Goal: Task Accomplishment & Management: Complete application form

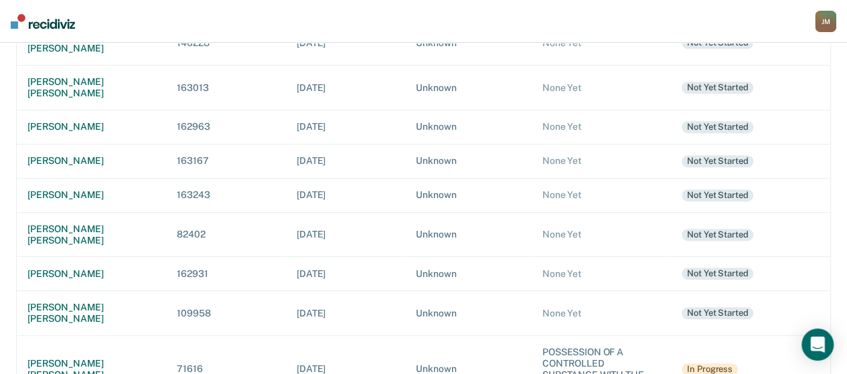
scroll to position [268, 0]
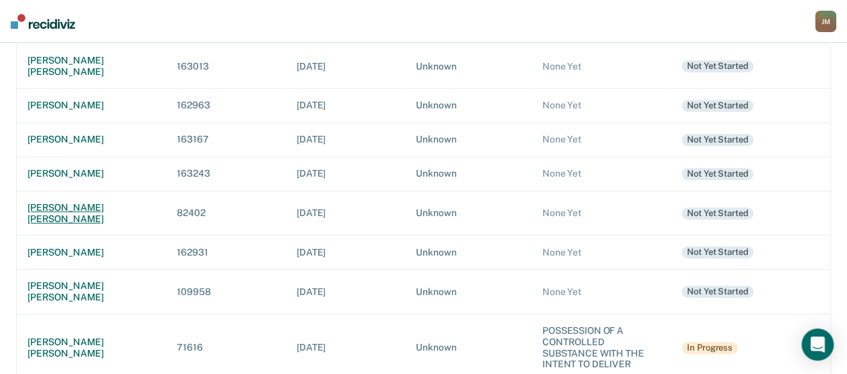
click at [100, 191] on td "[PERSON_NAME] [PERSON_NAME]" at bounding box center [92, 213] width 150 height 45
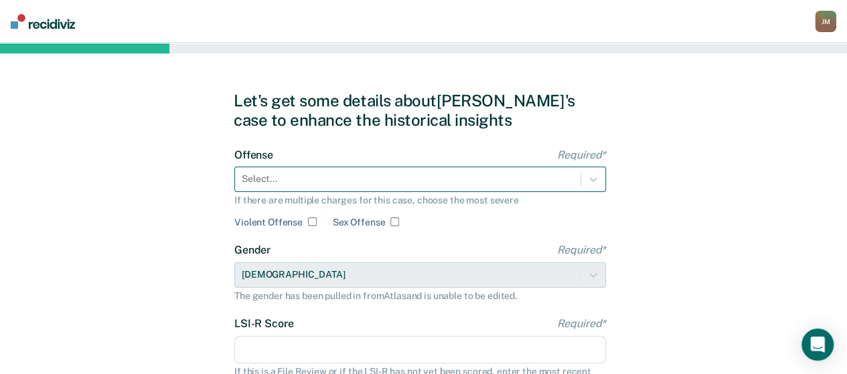
click at [258, 177] on div "Offense Required* Select... If there are multiple charges for this case, choose…" at bounding box center [419, 189] width 371 height 80
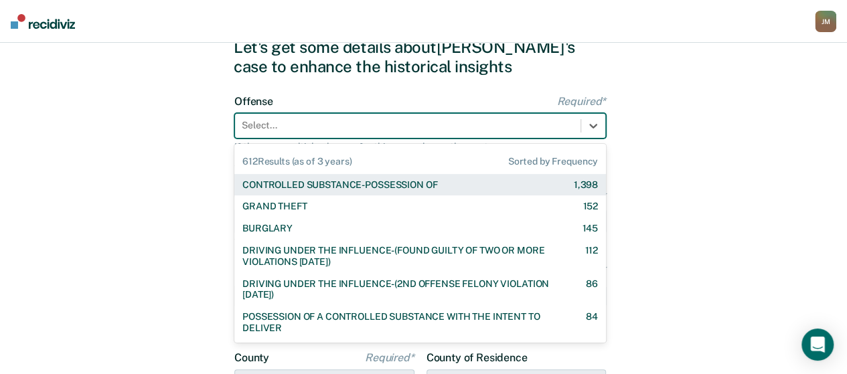
scroll to position [56, 0]
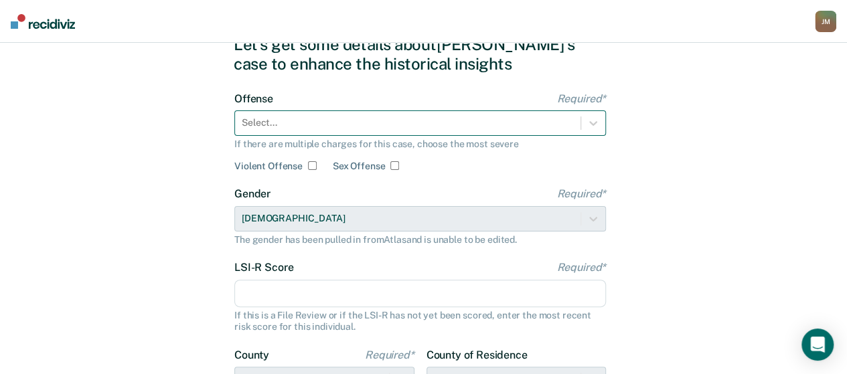
click at [266, 122] on div at bounding box center [408, 123] width 332 height 14
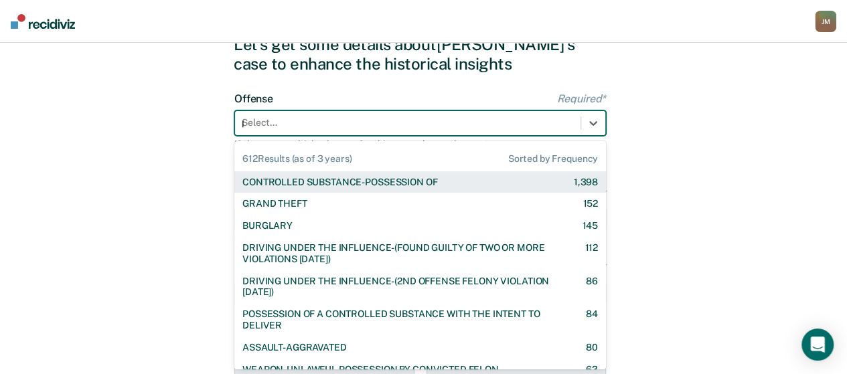
type input "po"
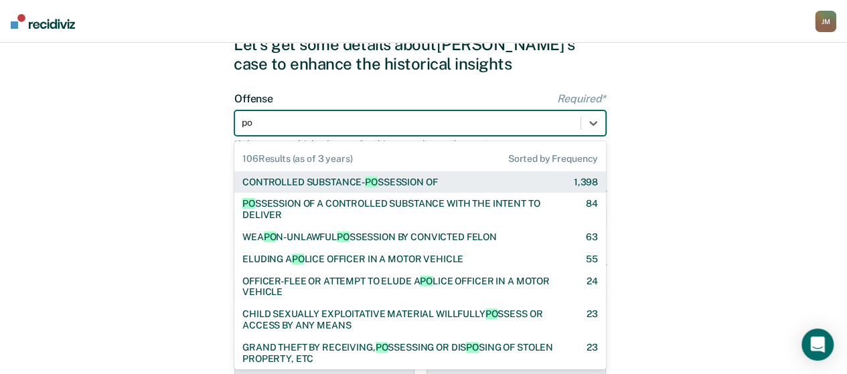
click at [294, 185] on div "CONTROLLED SUBSTANCE- PO SSESSION OF" at bounding box center [339, 182] width 195 height 11
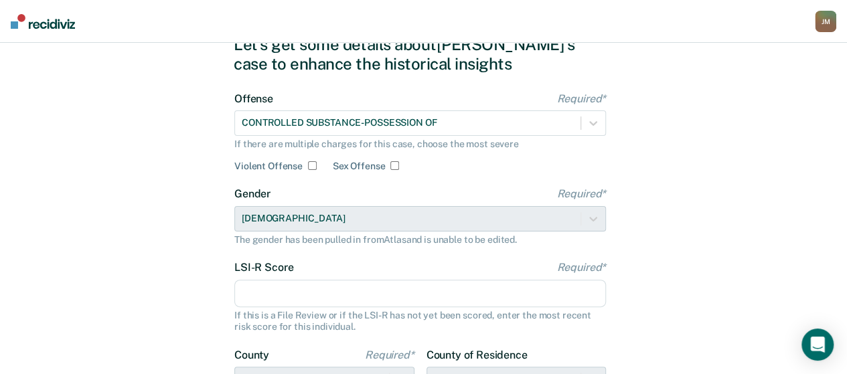
click at [262, 291] on input "LSI-R Score Required*" at bounding box center [419, 294] width 371 height 28
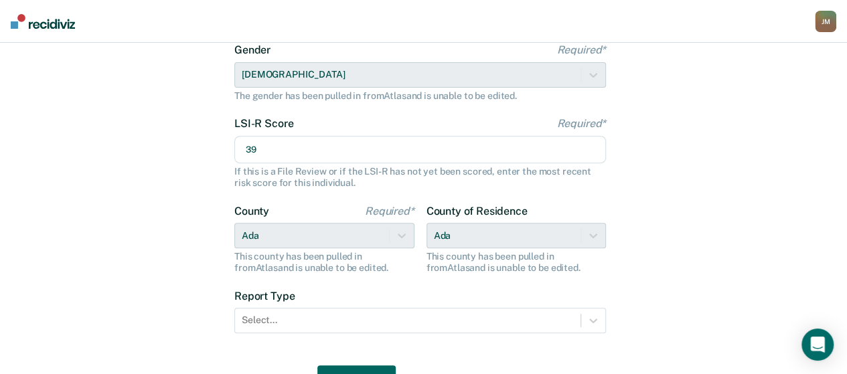
scroll to position [257, 0]
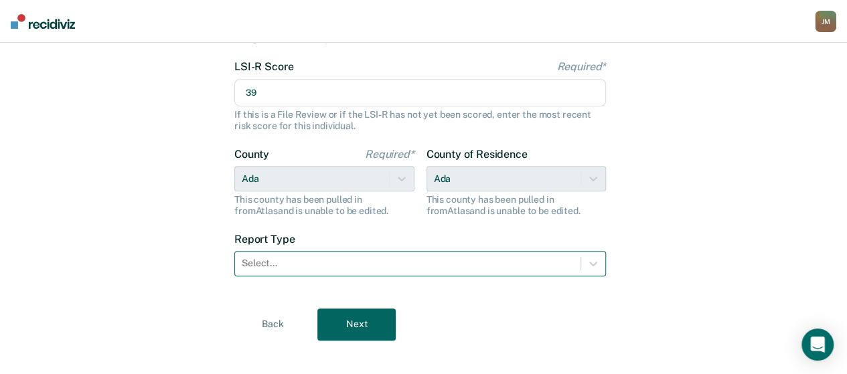
type input "39"
click at [393, 268] on div at bounding box center [408, 263] width 332 height 14
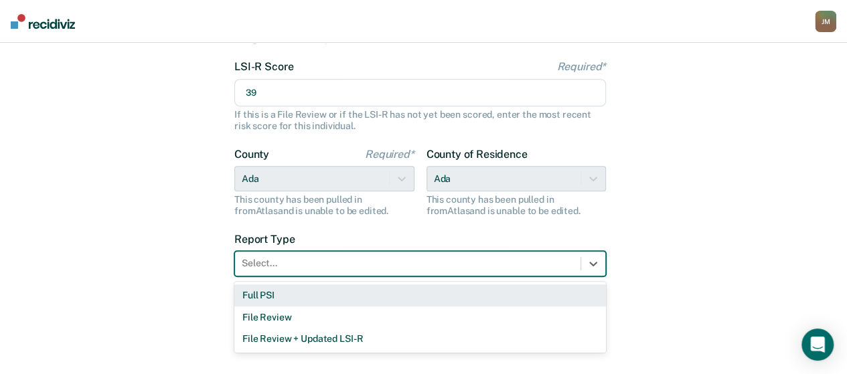
click at [346, 288] on div "Full PSI" at bounding box center [419, 295] width 371 height 22
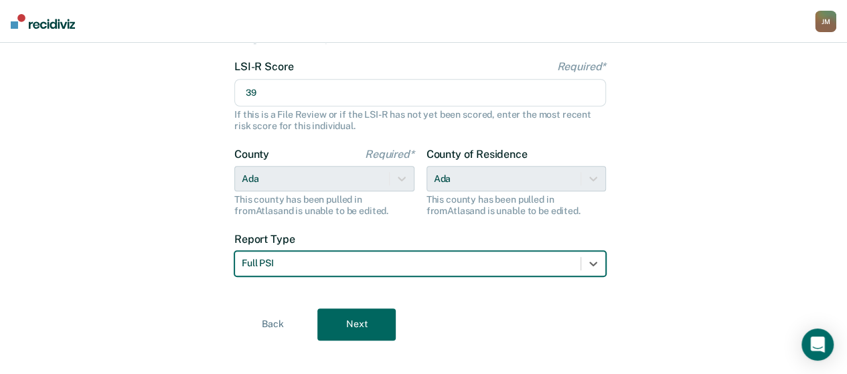
click at [367, 324] on button "Next" at bounding box center [356, 324] width 78 height 32
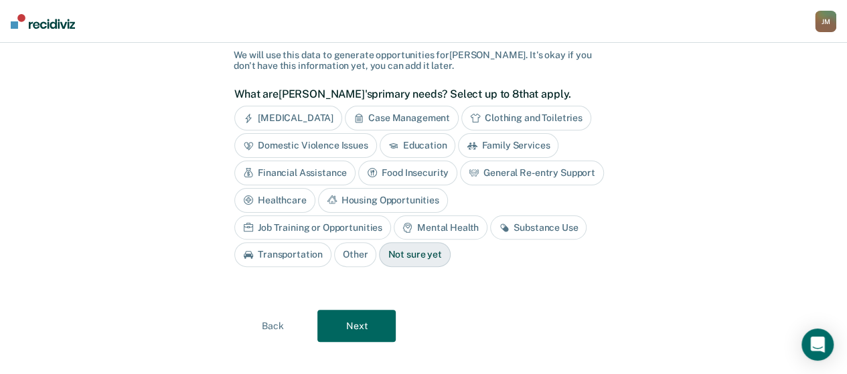
click at [381, 117] on div "Case Management" at bounding box center [402, 118] width 114 height 25
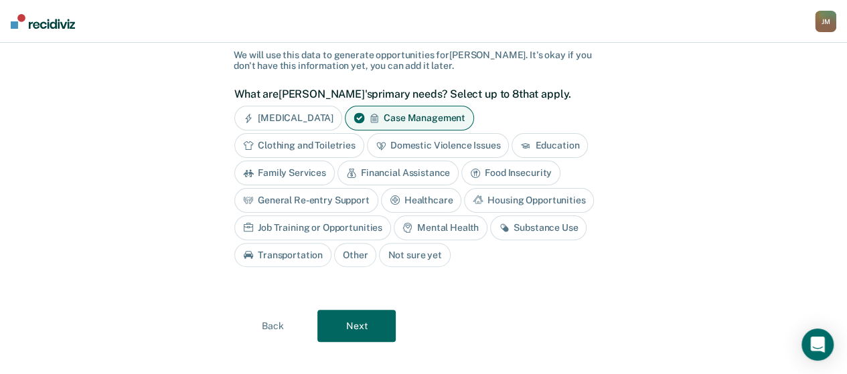
click at [333, 149] on div "Clothing and Toiletries" at bounding box center [299, 145] width 130 height 25
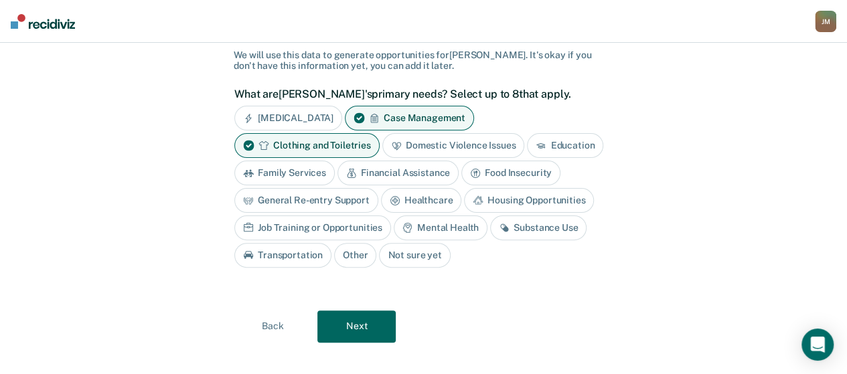
click at [570, 148] on div "Education" at bounding box center [565, 145] width 76 height 25
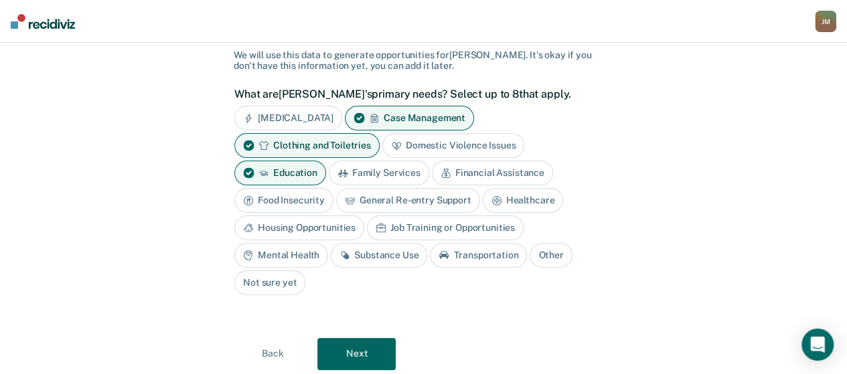
click at [300, 173] on div "Education" at bounding box center [280, 173] width 92 height 25
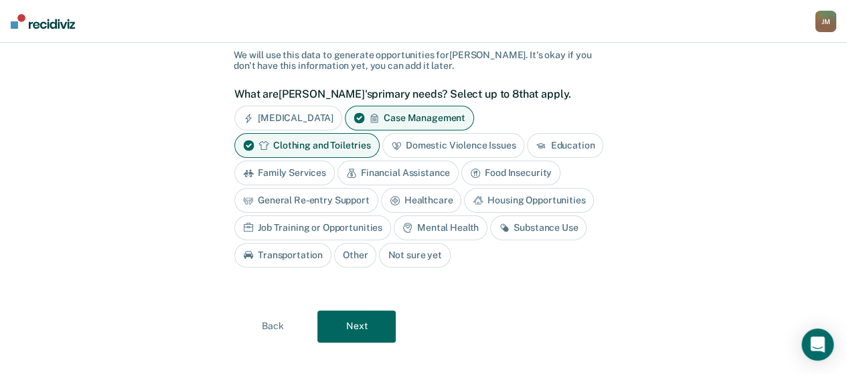
click at [395, 172] on div "Financial Assistance" at bounding box center [397, 173] width 121 height 25
click at [527, 171] on div "Food Insecurity" at bounding box center [525, 173] width 99 height 25
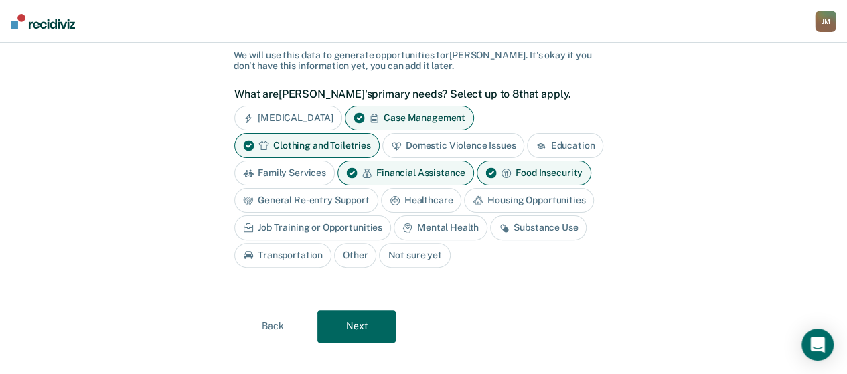
click at [338, 200] on div "General Re-entry Support" at bounding box center [306, 200] width 144 height 25
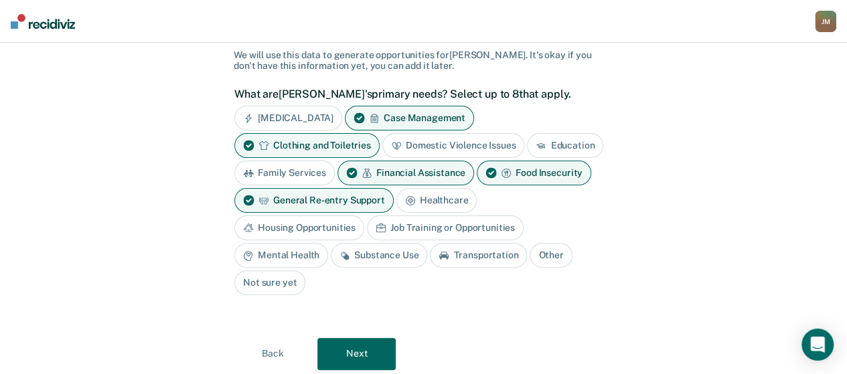
click at [441, 196] on div "Healthcare" at bounding box center [436, 200] width 81 height 25
click at [325, 223] on div "Housing Opportunities" at bounding box center [299, 227] width 130 height 25
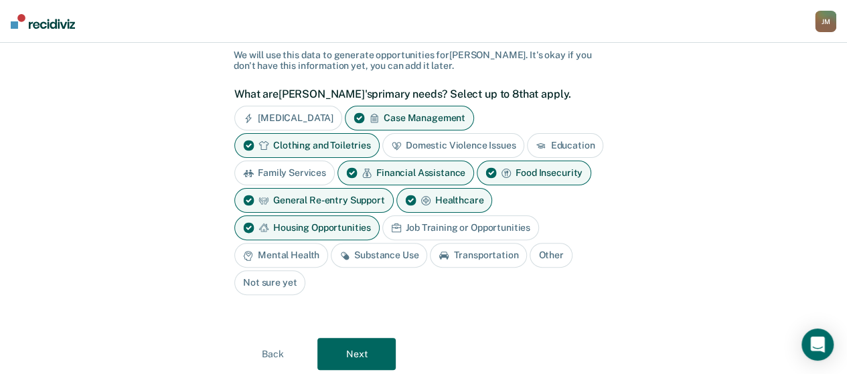
click at [446, 224] on div "Job Training or Opportunities" at bounding box center [460, 227] width 157 height 25
click at [297, 254] on div "Mental Health" at bounding box center [281, 255] width 94 height 25
click at [383, 254] on div "Substance Use" at bounding box center [379, 255] width 96 height 25
click at [299, 248] on div "Mental Health" at bounding box center [281, 255] width 94 height 25
click at [372, 253] on div "Substance Use" at bounding box center [379, 255] width 96 height 25
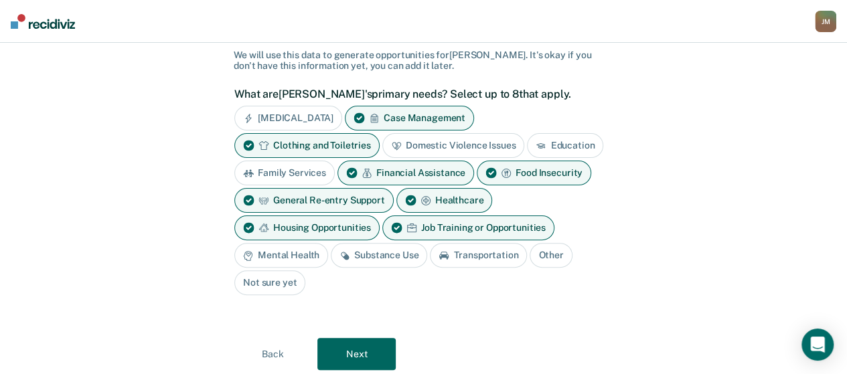
click at [551, 169] on div "Food Insecurity" at bounding box center [533, 173] width 114 height 25
click at [304, 252] on div "Mental Health" at bounding box center [281, 255] width 94 height 25
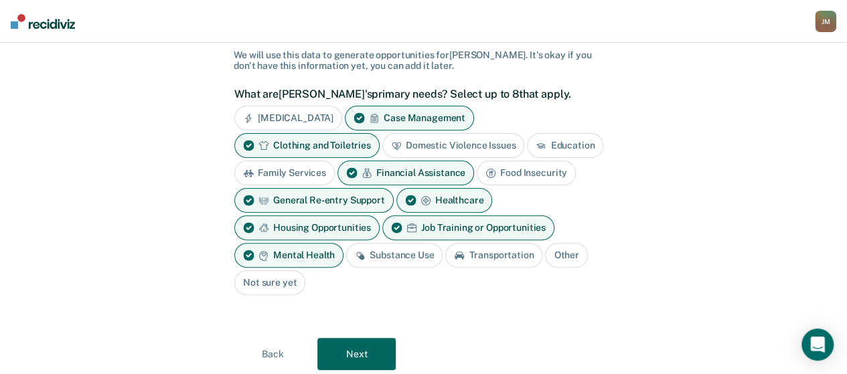
click at [346, 145] on div "Clothing and Toiletries" at bounding box center [306, 145] width 145 height 25
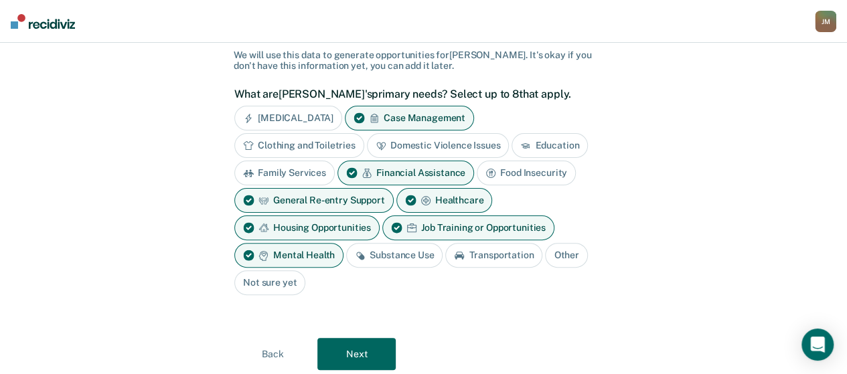
click at [380, 256] on div "Substance Use" at bounding box center [394, 255] width 96 height 25
click at [533, 253] on div "Transportation" at bounding box center [508, 255] width 97 height 25
click at [373, 353] on button "Next" at bounding box center [356, 354] width 78 height 32
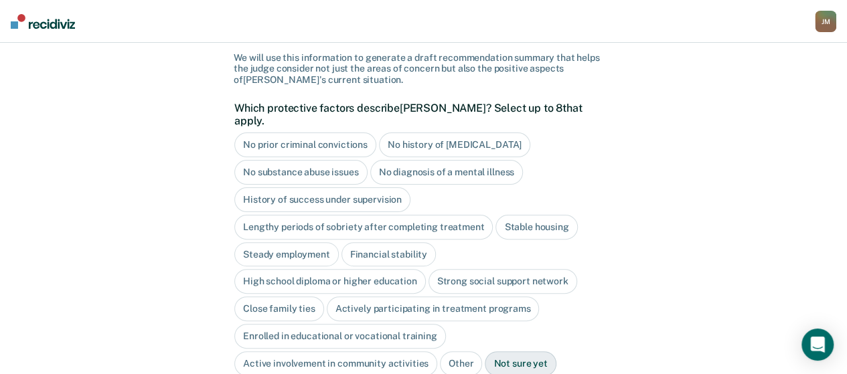
scroll to position [153, 0]
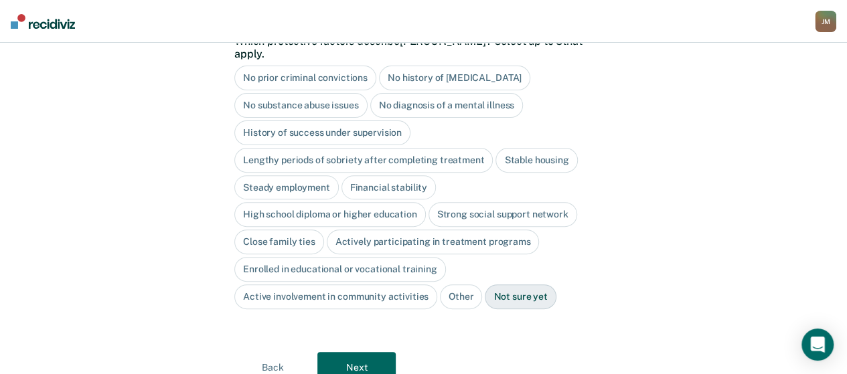
click at [379, 352] on button "Next" at bounding box center [356, 368] width 78 height 32
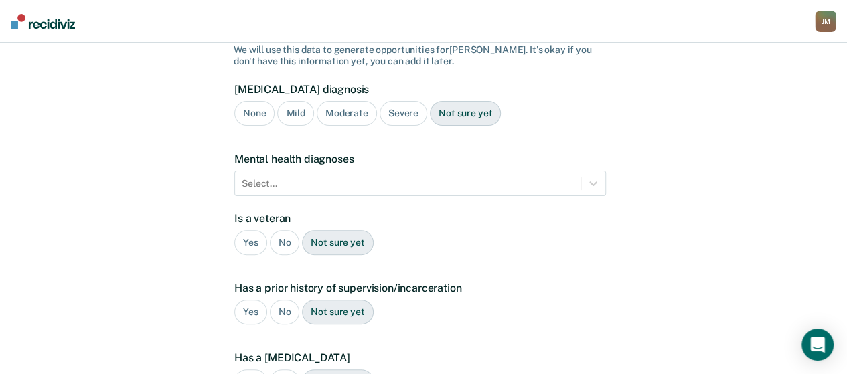
scroll to position [64, 0]
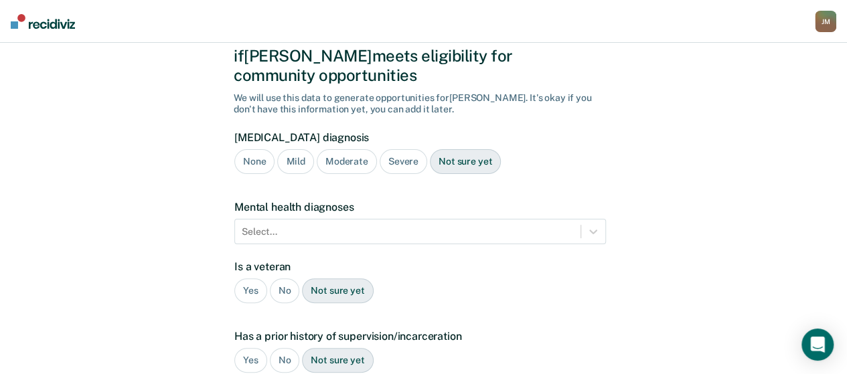
click at [450, 149] on div "Not sure yet" at bounding box center [465, 161] width 71 height 25
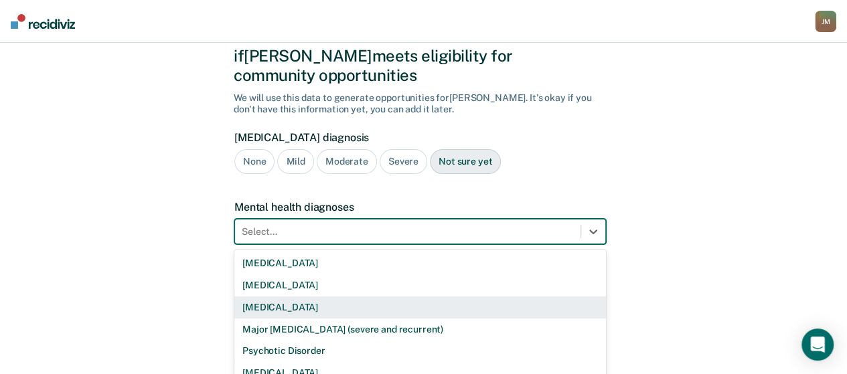
scroll to position [126, 0]
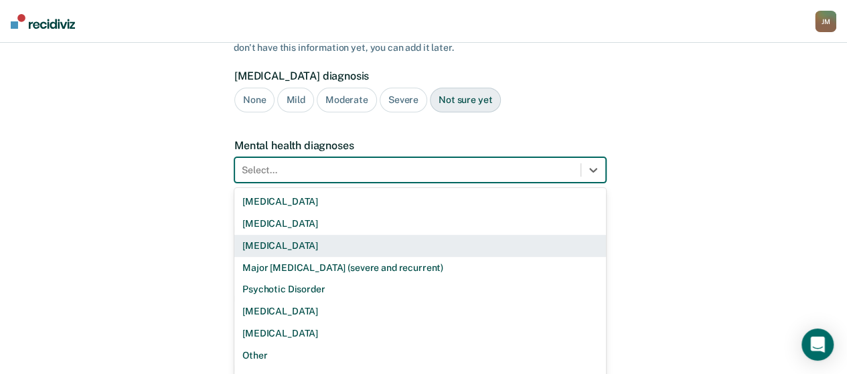
click at [361, 183] on div "9 results available. Use Up and Down to choose options, press Enter to select t…" at bounding box center [419, 169] width 371 height 25
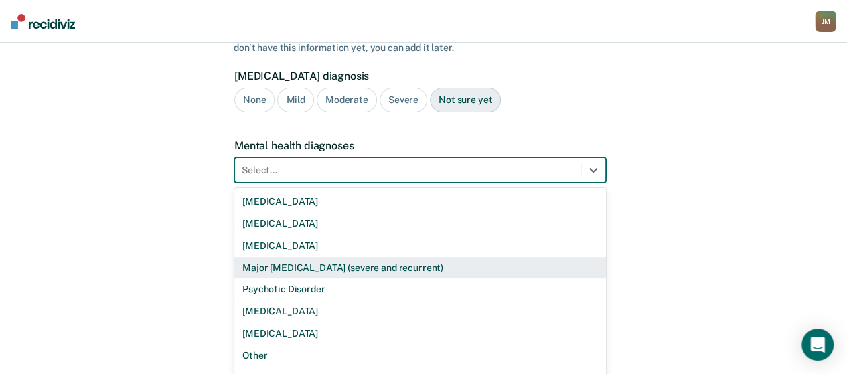
click at [719, 186] on div "A few more details to determine if [PERSON_NAME] meets eligibility for communit…" at bounding box center [423, 280] width 847 height 726
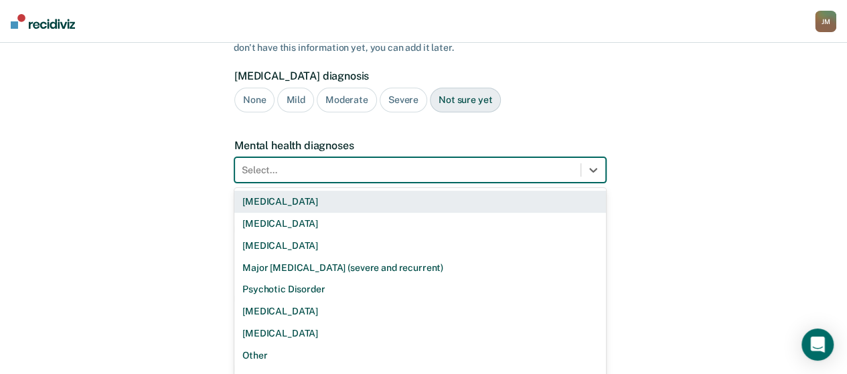
click at [391, 161] on div "Select..." at bounding box center [407, 170] width 345 height 19
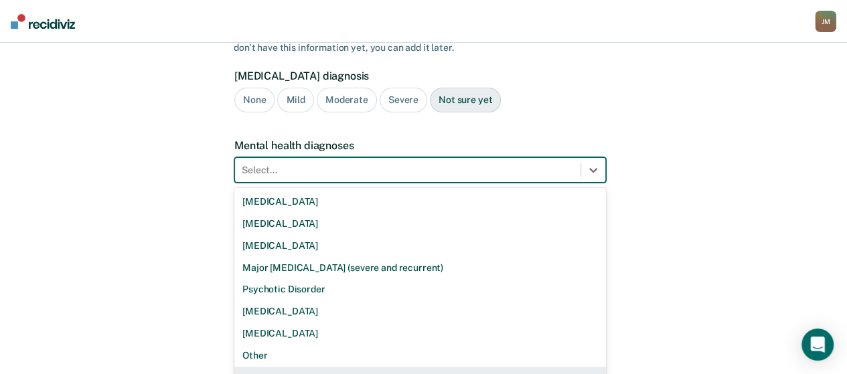
scroll to position [2, 0]
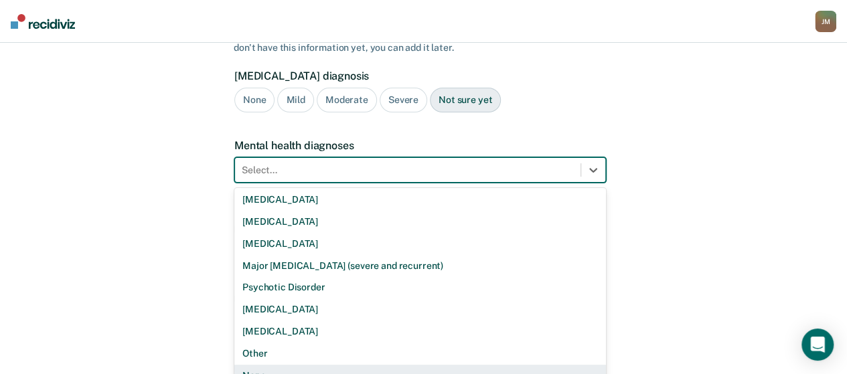
click at [258, 365] on div "None" at bounding box center [419, 376] width 371 height 22
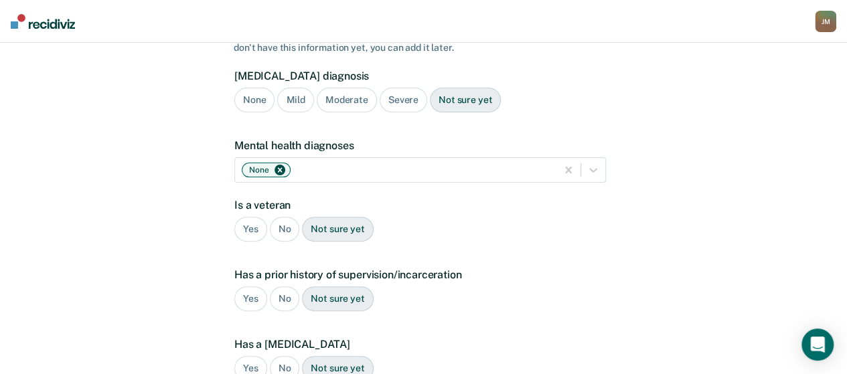
click at [284, 217] on div "No" at bounding box center [285, 229] width 30 height 25
click at [248, 286] on div "Yes" at bounding box center [250, 298] width 33 height 25
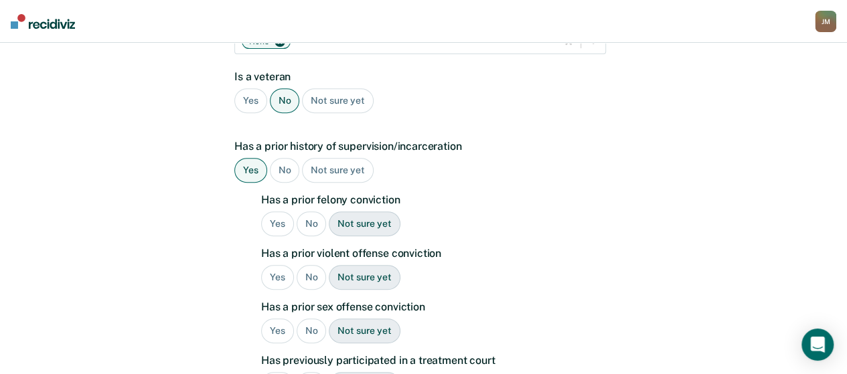
scroll to position [260, 0]
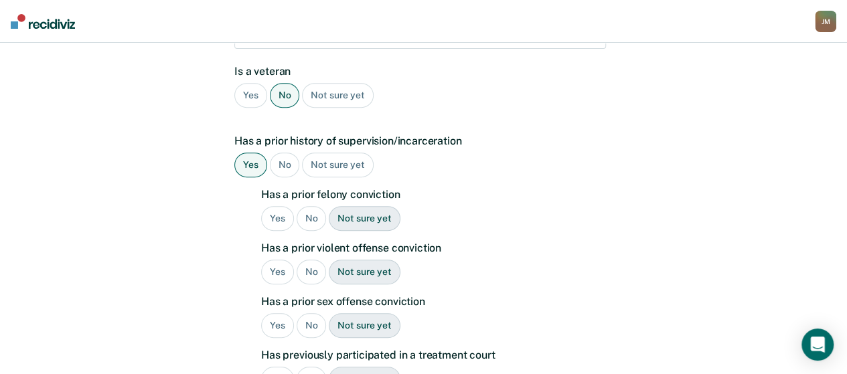
click at [279, 206] on div "Yes" at bounding box center [277, 218] width 33 height 25
click at [282, 260] on div "Yes" at bounding box center [277, 272] width 33 height 25
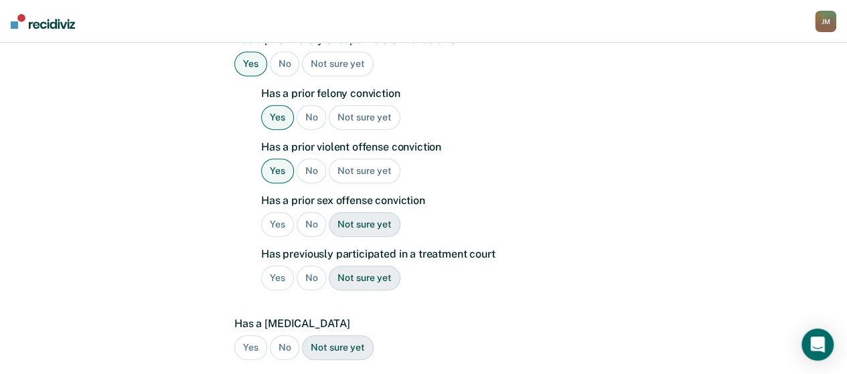
scroll to position [393, 0]
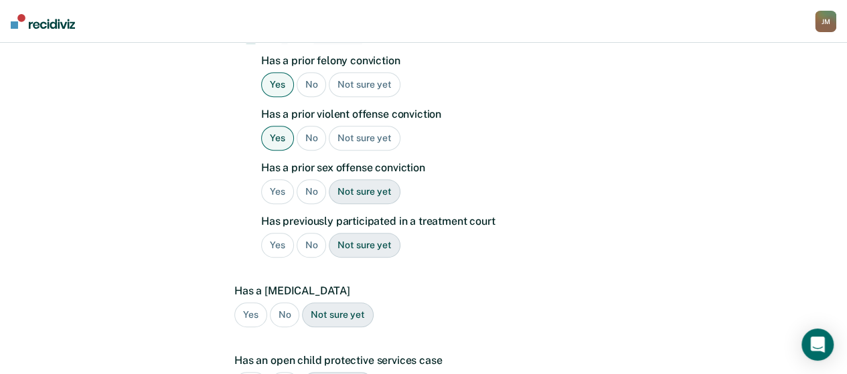
click at [311, 233] on div "No" at bounding box center [311, 245] width 30 height 25
click at [284, 302] on div "No" at bounding box center [285, 314] width 30 height 25
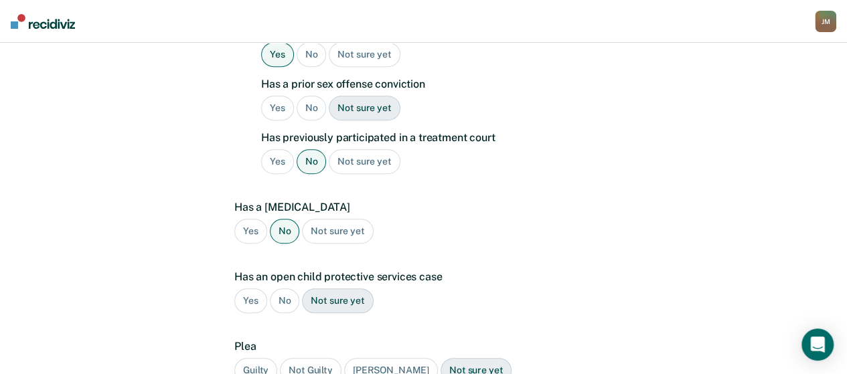
scroll to position [527, 0]
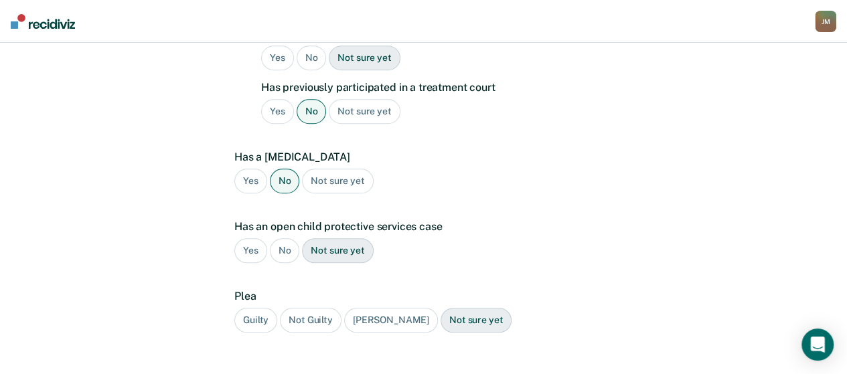
click at [288, 238] on div "No" at bounding box center [285, 250] width 30 height 25
click at [258, 308] on div "Guilty" at bounding box center [255, 320] width 43 height 25
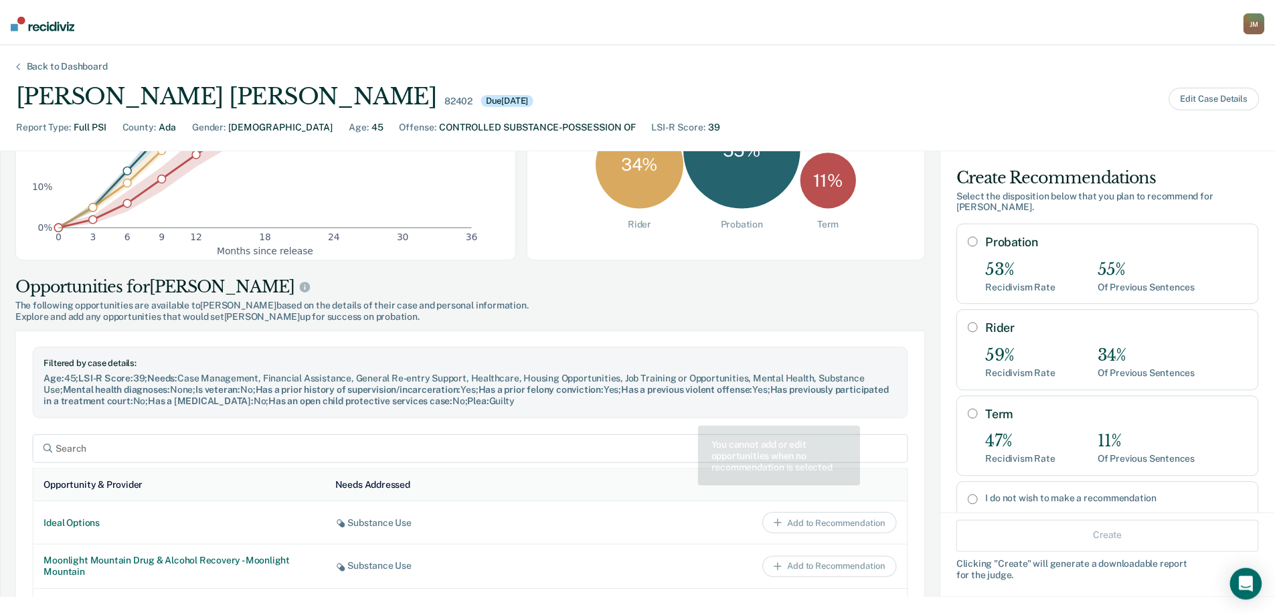
scroll to position [45, 0]
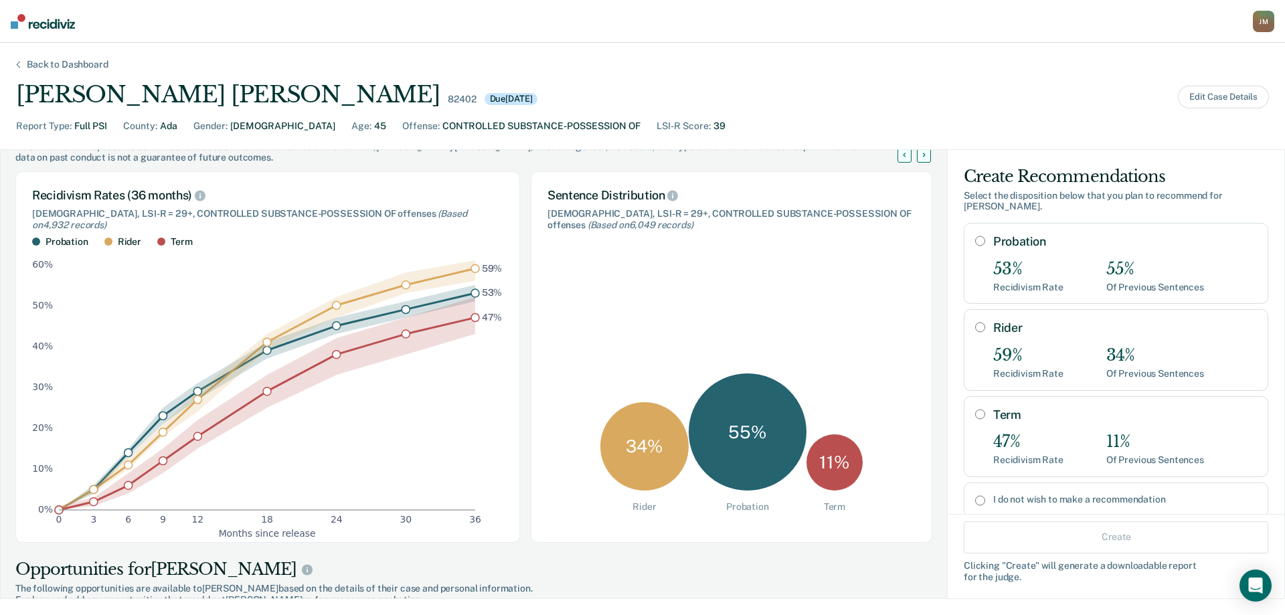
click at [856, 236] on input "Probation" at bounding box center [980, 241] width 10 height 11
radio input "true"
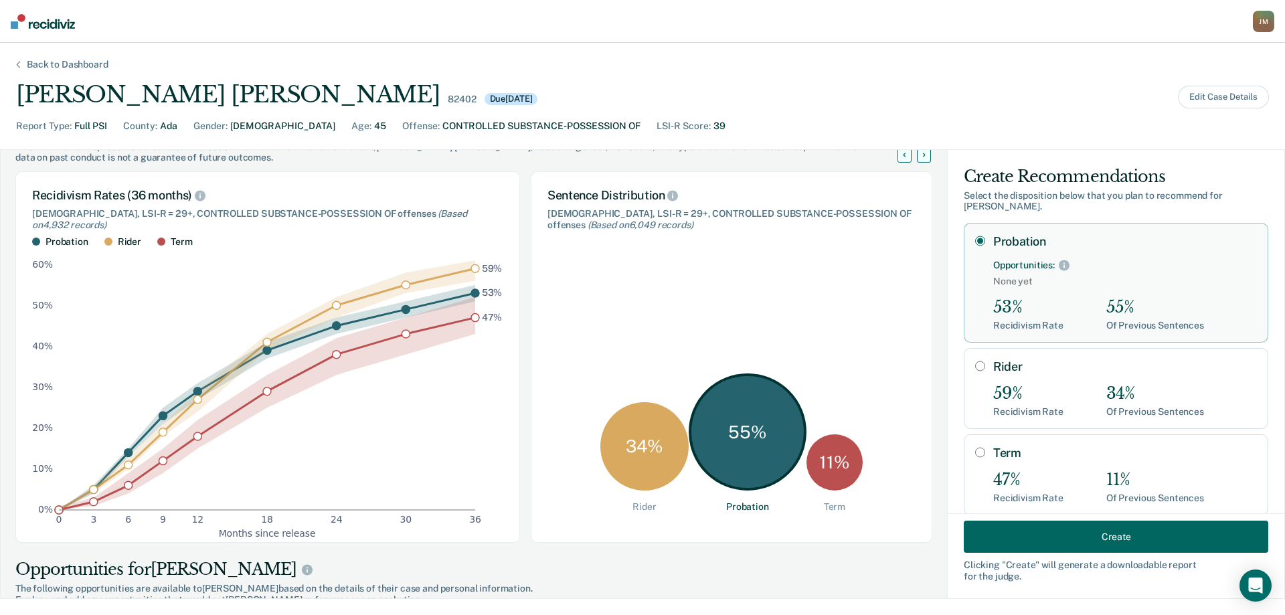
click at [856, 373] on button "Create" at bounding box center [1116, 537] width 304 height 32
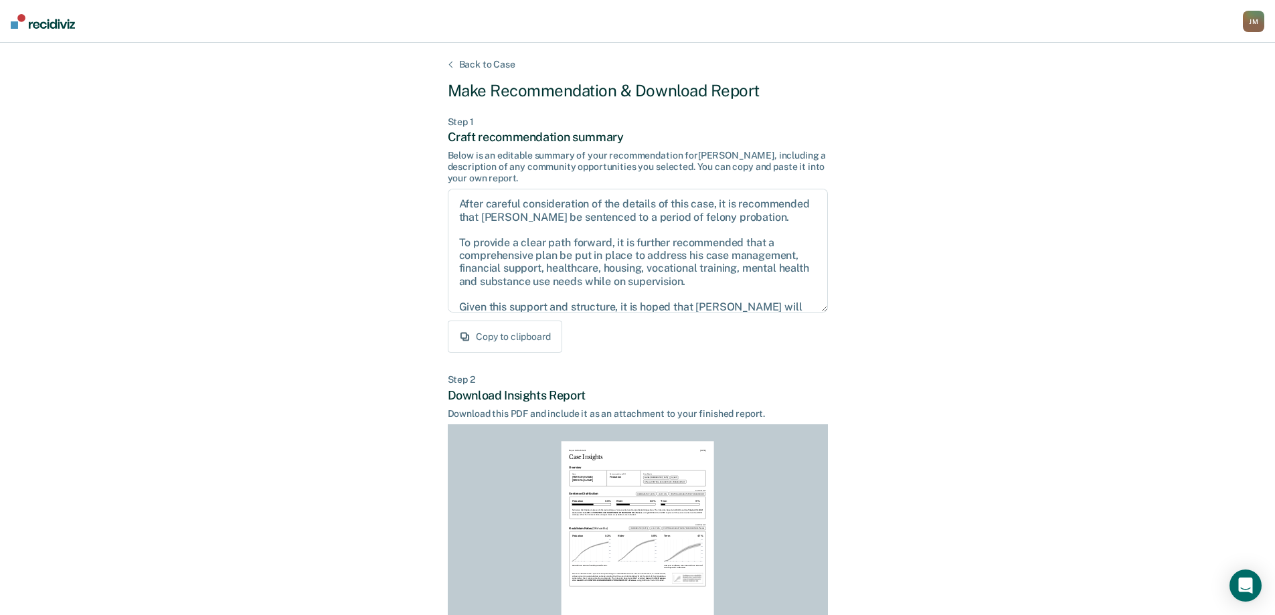
click at [524, 339] on button "Copy to clipboard" at bounding box center [505, 337] width 114 height 32
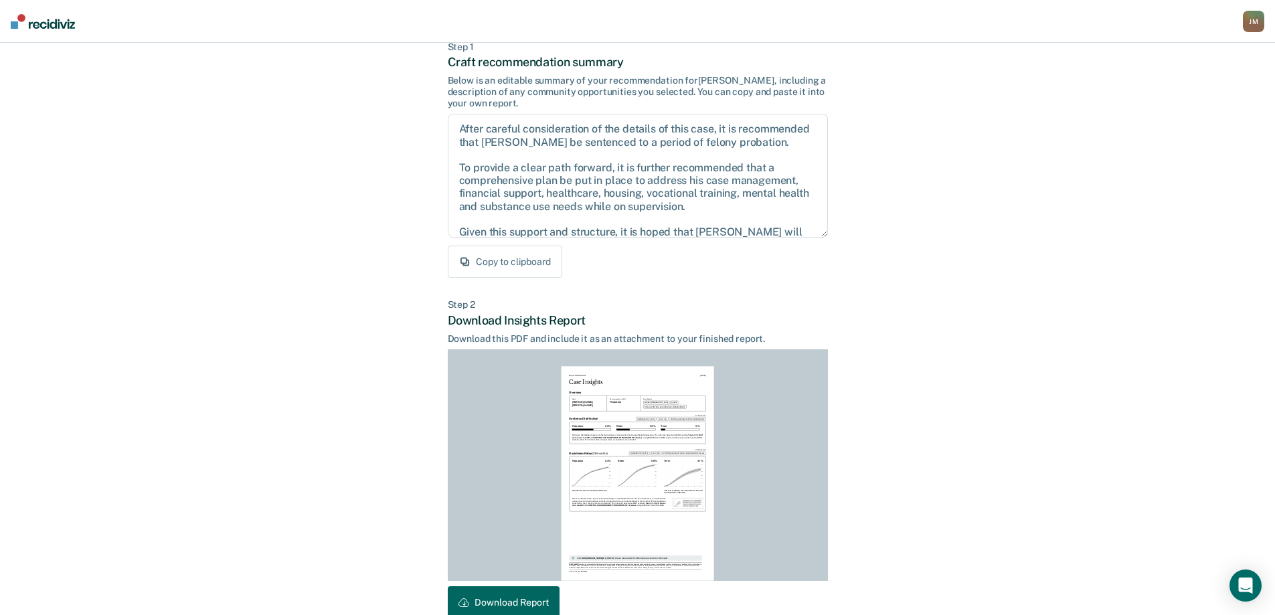
scroll to position [148, 0]
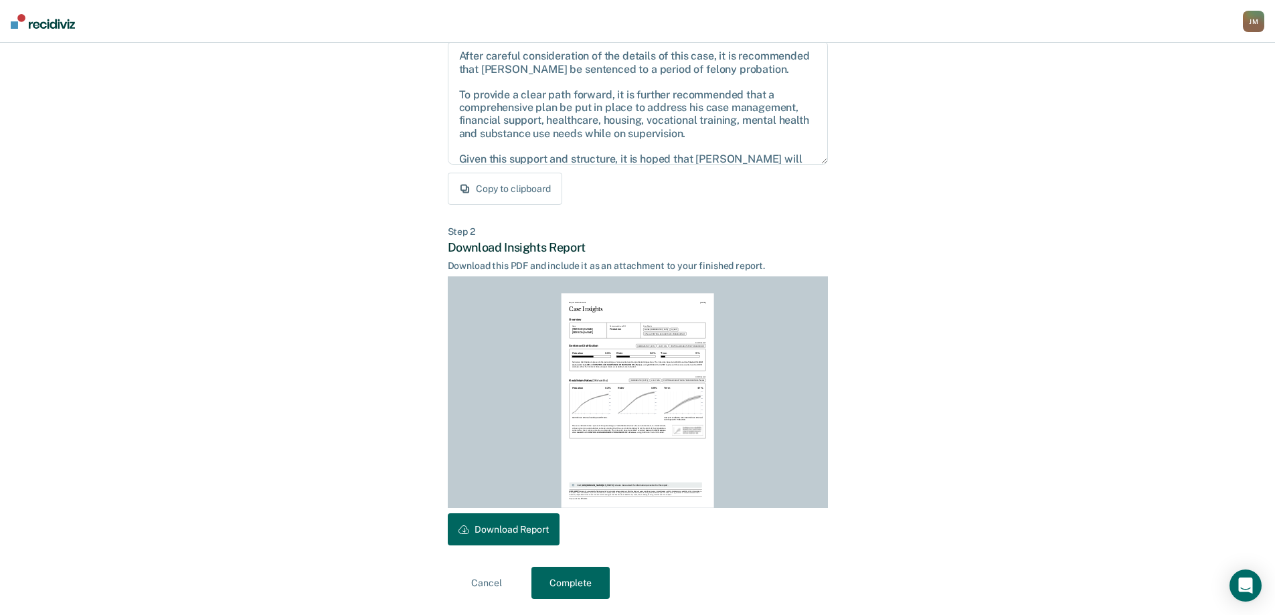
click at [525, 373] on button "Download Report" at bounding box center [504, 529] width 112 height 32
click at [569, 373] on button "Complete" at bounding box center [570, 583] width 78 height 32
